Goal: Task Accomplishment & Management: Manage account settings

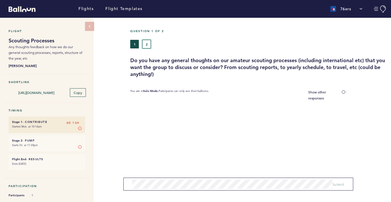
click at [149, 45] on button "2" at bounding box center [146, 44] width 9 height 9
click at [82, 9] on link "Flights" at bounding box center [85, 9] width 15 height 6
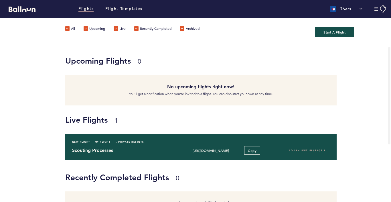
click at [164, 151] on h4 "Scouting Processes" at bounding box center [123, 150] width 103 height 7
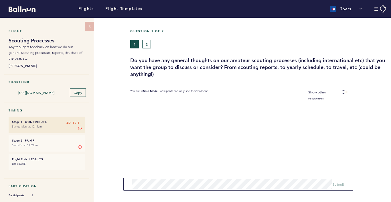
click at [360, 8] on div "76ers" at bounding box center [347, 8] width 38 height 11
click at [360, 9] on div "76ers" at bounding box center [347, 8] width 38 height 11
click at [88, 27] on icon at bounding box center [89, 26] width 5 height 5
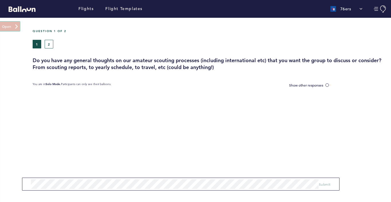
click at [3, 30] on button at bounding box center [10, 26] width 20 height 9
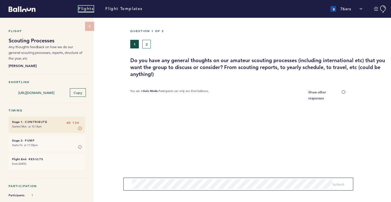
click at [89, 8] on link "Flights" at bounding box center [85, 9] width 15 height 6
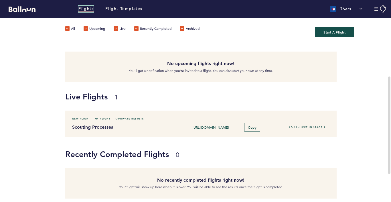
scroll to position [18, 0]
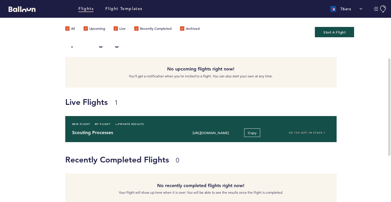
click at [162, 130] on h4 "Scouting Processes" at bounding box center [123, 132] width 103 height 7
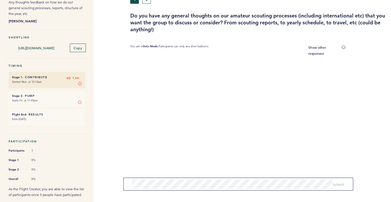
scroll to position [72, 0]
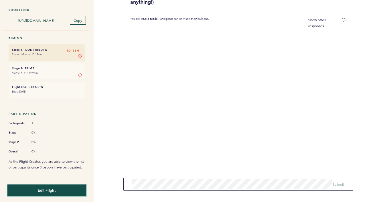
click at [66, 190] on button "Edit Flight" at bounding box center [46, 190] width 78 height 12
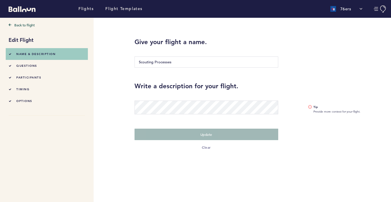
click at [44, 66] on li "questions" at bounding box center [47, 66] width 76 height 12
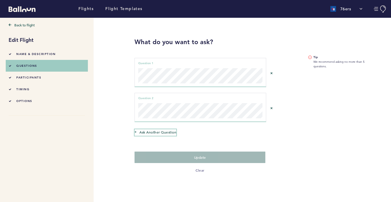
click at [158, 132] on span "Ask another question" at bounding box center [158, 132] width 37 height 6
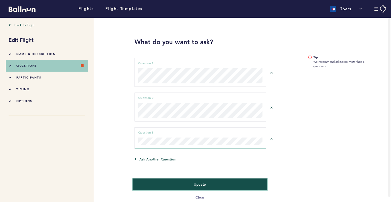
click at [197, 183] on span "Update" at bounding box center [200, 184] width 12 height 5
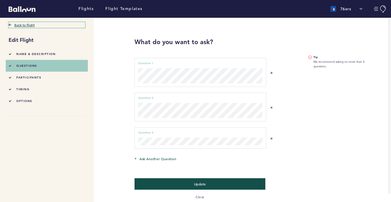
click at [9, 24] on icon at bounding box center [10, 24] width 3 height 3
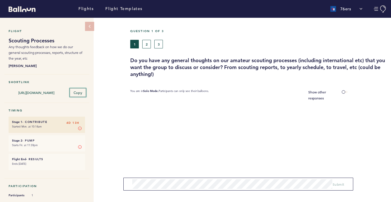
click at [74, 92] on span "Copy" at bounding box center [78, 92] width 9 height 5
